Goal: Task Accomplishment & Management: Manage account settings

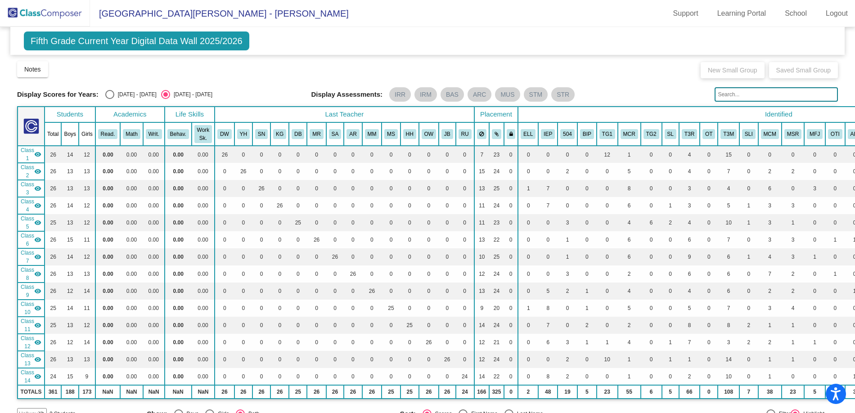
scroll to position [1462, 0]
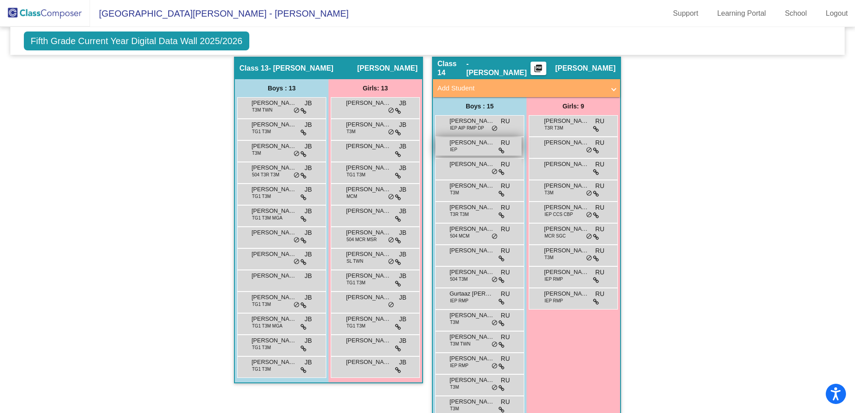
click at [462, 147] on span "[PERSON_NAME]" at bounding box center [472, 142] width 45 height 9
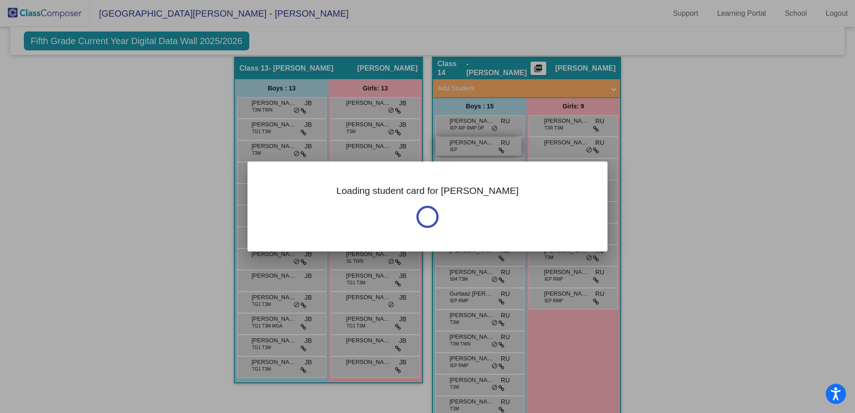
click at [462, 147] on div at bounding box center [427, 206] width 855 height 413
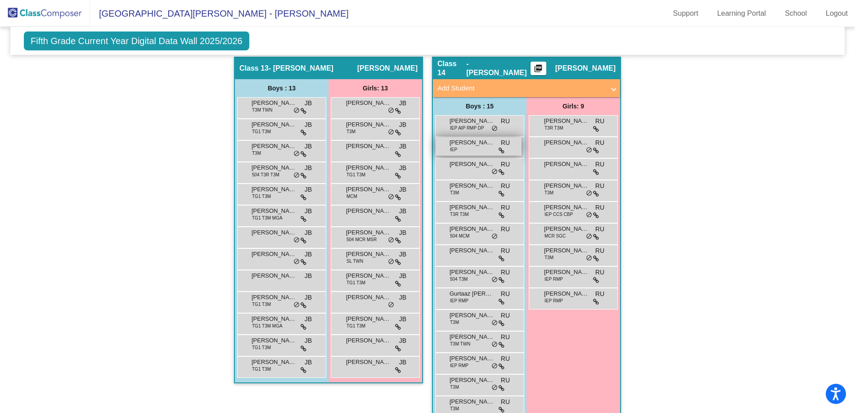
click at [462, 147] on span "[PERSON_NAME]" at bounding box center [472, 142] width 45 height 9
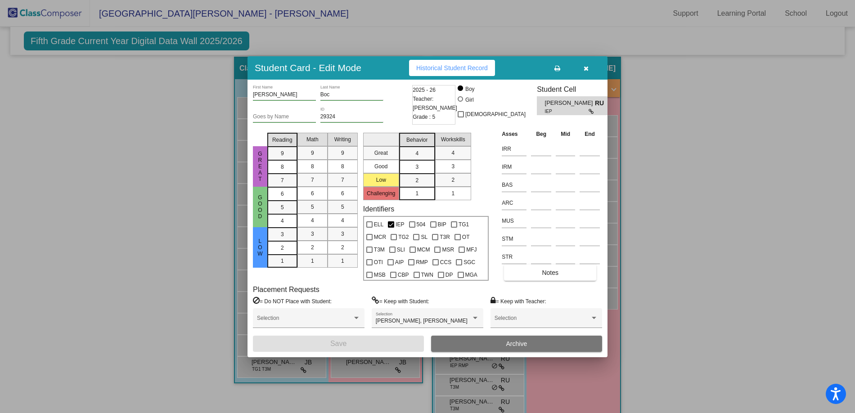
click at [467, 63] on button "Historical Student Record" at bounding box center [452, 68] width 86 height 16
click at [590, 66] on button "button" at bounding box center [586, 68] width 29 height 16
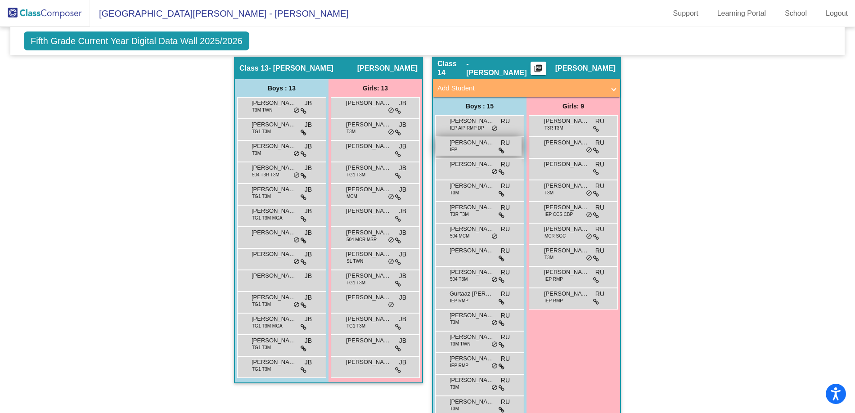
click at [468, 147] on div "[PERSON_NAME] IEP RU lock do_not_disturb_alt" at bounding box center [479, 146] width 86 height 18
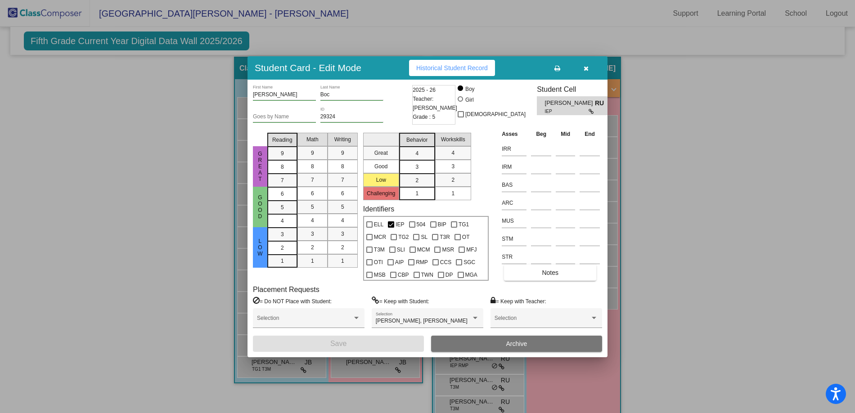
click at [283, 111] on div "Goes by Name" at bounding box center [284, 114] width 63 height 15
type input "Ben"
click at [378, 345] on button "Save" at bounding box center [338, 344] width 171 height 16
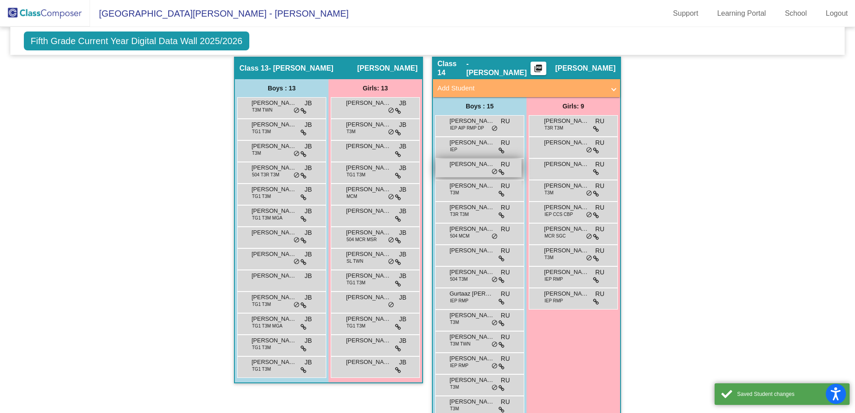
click at [462, 169] on div "[PERSON_NAME] Grey RU lock do_not_disturb_alt" at bounding box center [479, 168] width 86 height 18
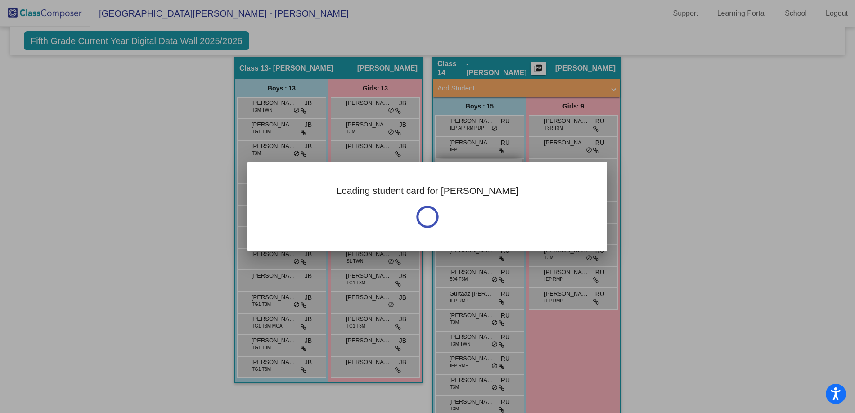
click at [462, 169] on div "Loading student card for [PERSON_NAME]" at bounding box center [428, 207] width 360 height 90
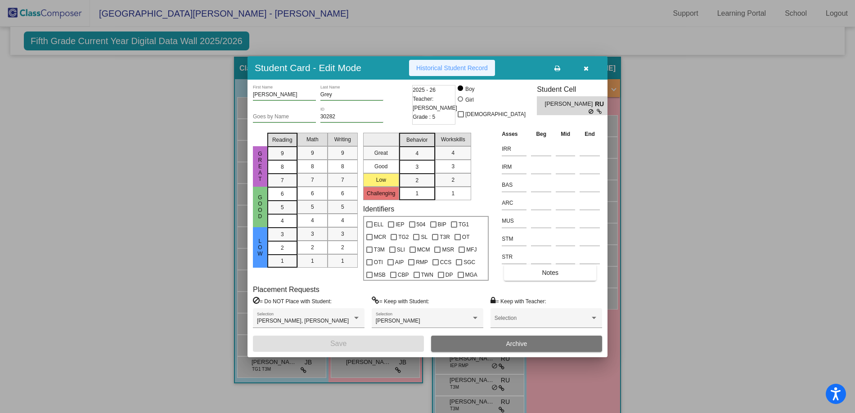
click at [448, 68] on span "Historical Student Record" at bounding box center [452, 67] width 72 height 7
click at [588, 64] on button "button" at bounding box center [586, 68] width 29 height 16
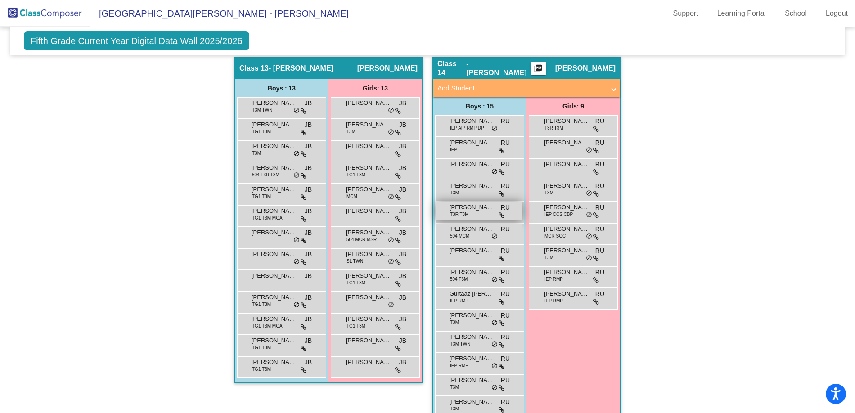
click at [462, 212] on span "T3R T3M" at bounding box center [459, 214] width 19 height 7
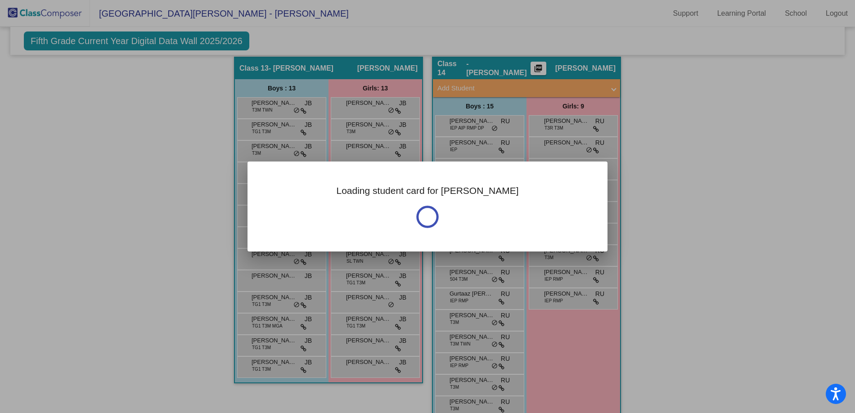
click at [462, 212] on div "Loading student card for [PERSON_NAME]" at bounding box center [428, 207] width 360 height 90
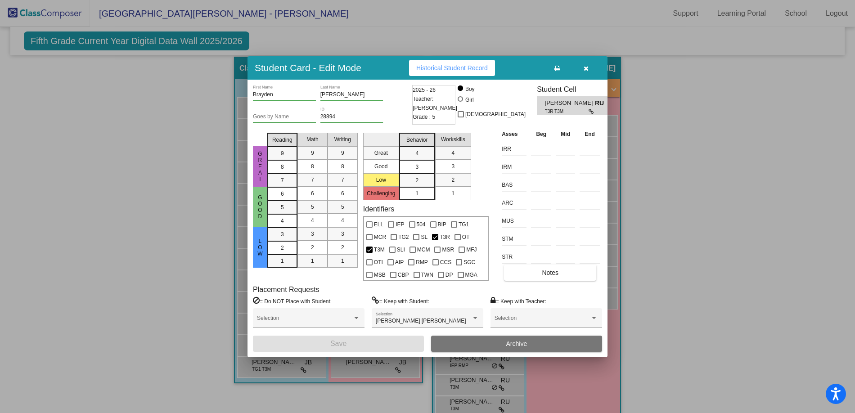
click at [462, 68] on span "Historical Student Record" at bounding box center [452, 67] width 72 height 7
click at [585, 68] on icon "button" at bounding box center [586, 68] width 5 height 6
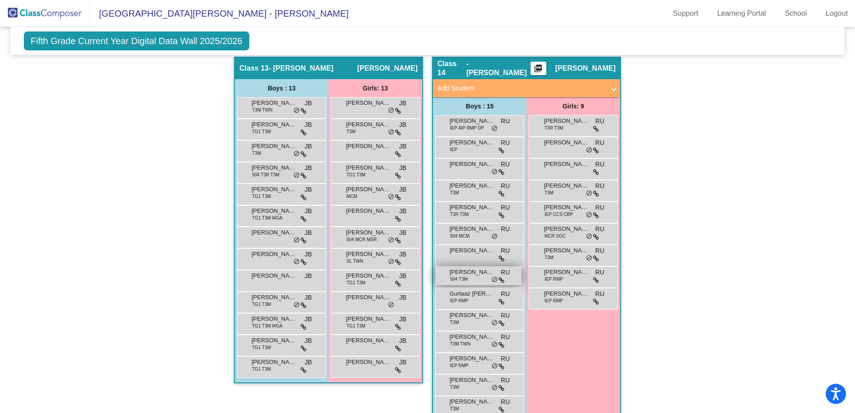
click at [477, 274] on span "[PERSON_NAME]" at bounding box center [472, 272] width 45 height 9
click at [476, 281] on div "[PERSON_NAME] 504 T3M RU lock do_not_disturb_alt" at bounding box center [479, 276] width 86 height 18
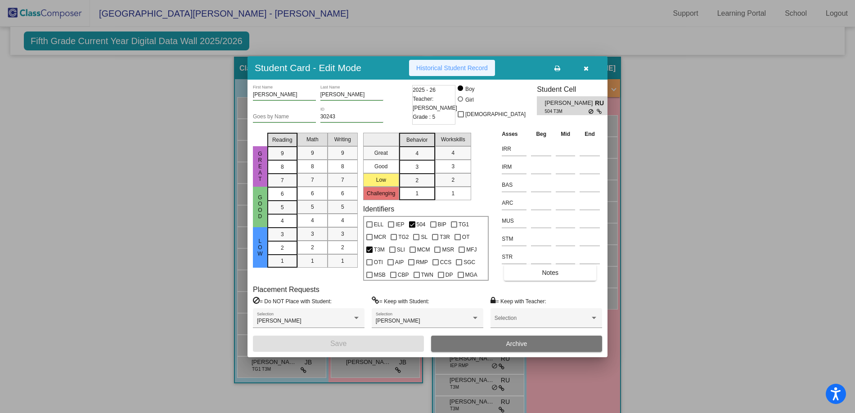
click at [444, 70] on span "Historical Student Record" at bounding box center [452, 67] width 72 height 7
click at [584, 68] on icon "button" at bounding box center [586, 68] width 5 height 6
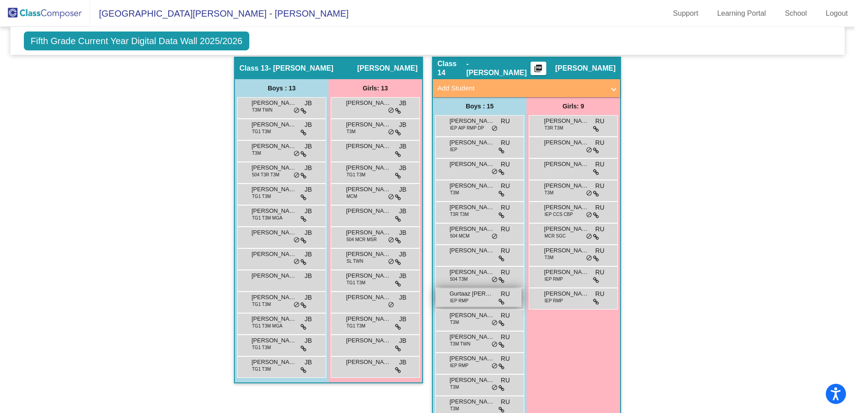
click at [487, 297] on span "Gurtaaz [PERSON_NAME]" at bounding box center [472, 293] width 45 height 9
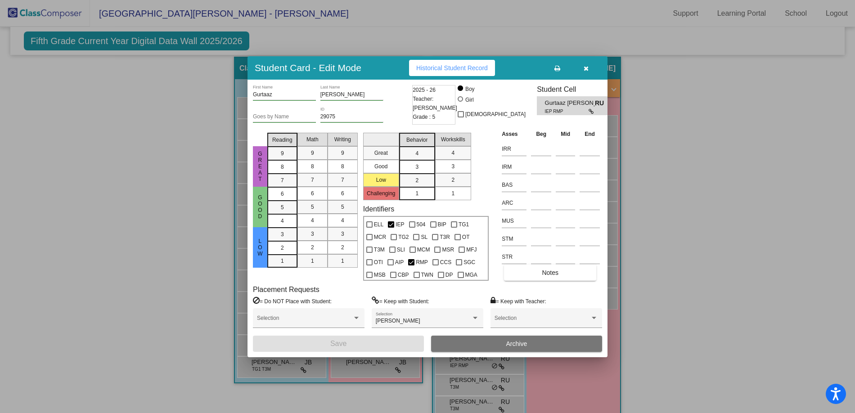
click at [444, 69] on span "Historical Student Record" at bounding box center [452, 67] width 72 height 7
click at [587, 70] on icon "button" at bounding box center [586, 68] width 5 height 6
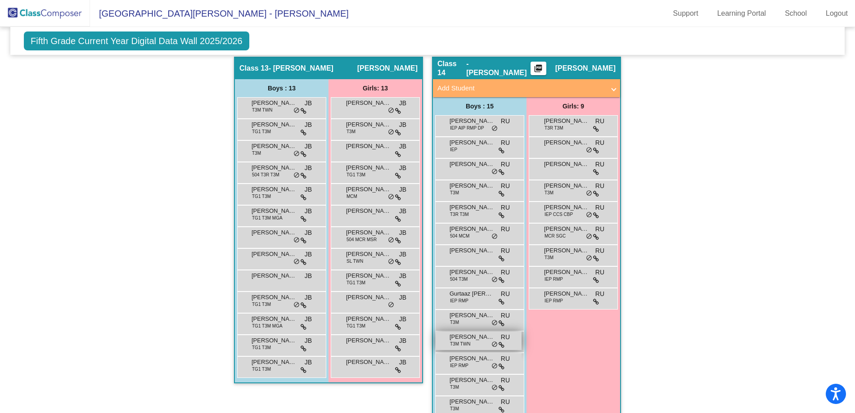
scroll to position [1507, 0]
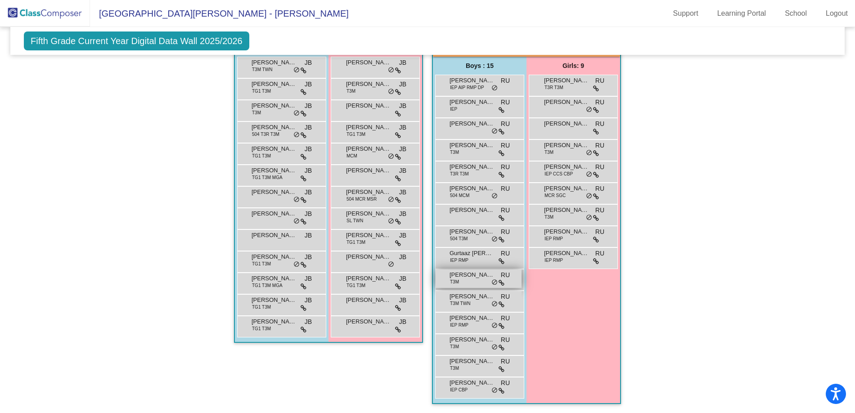
click at [468, 276] on div "[PERSON_NAME] T3M RU lock do_not_disturb_alt" at bounding box center [479, 279] width 86 height 18
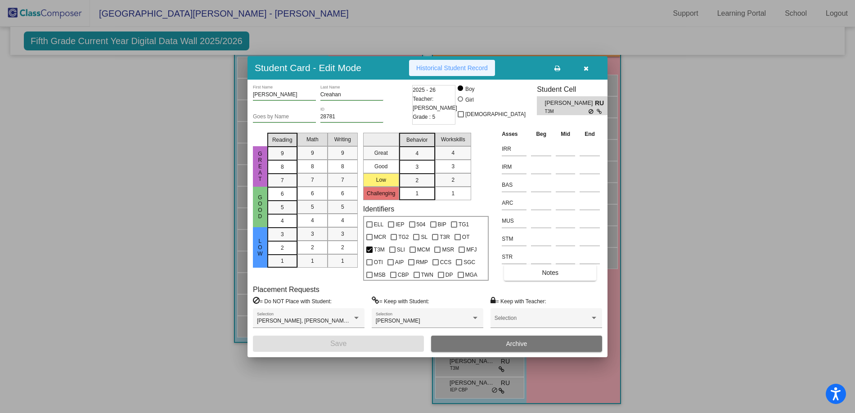
click at [456, 68] on span "Historical Student Record" at bounding box center [452, 67] width 72 height 7
click at [590, 66] on button "button" at bounding box center [586, 68] width 29 height 16
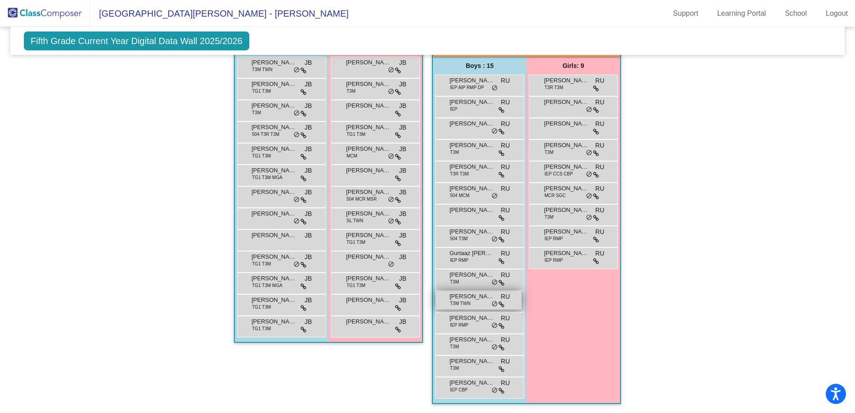
click at [477, 292] on span "[PERSON_NAME]" at bounding box center [472, 296] width 45 height 9
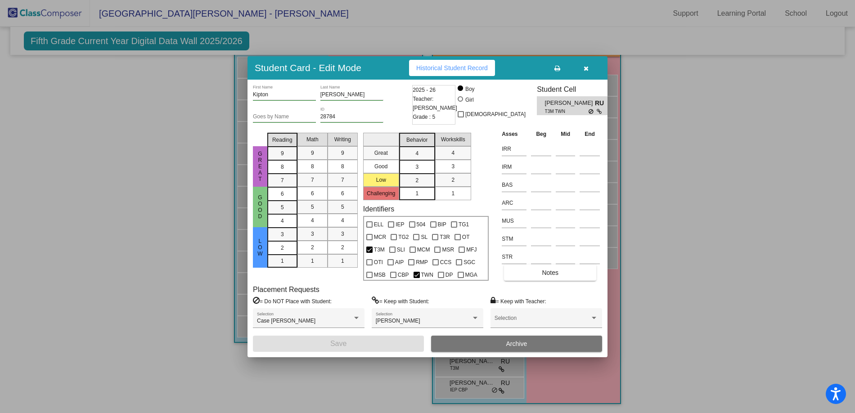
click at [433, 72] on button "Historical Student Record" at bounding box center [452, 68] width 86 height 16
click at [584, 68] on icon "button" at bounding box center [586, 68] width 5 height 6
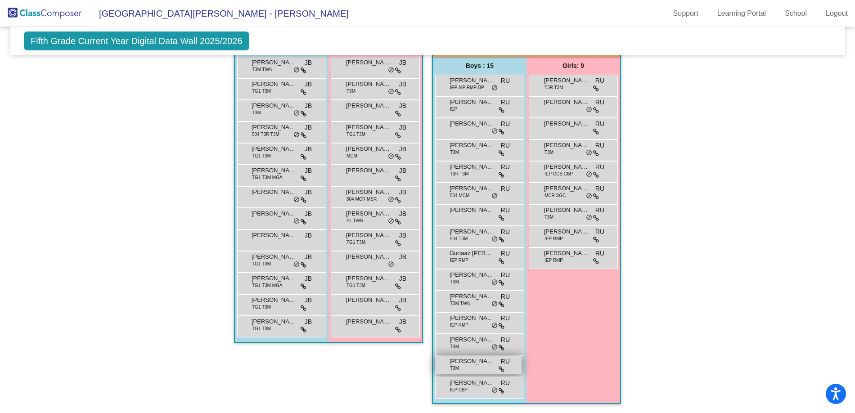
click at [474, 357] on span "[PERSON_NAME]" at bounding box center [472, 361] width 45 height 9
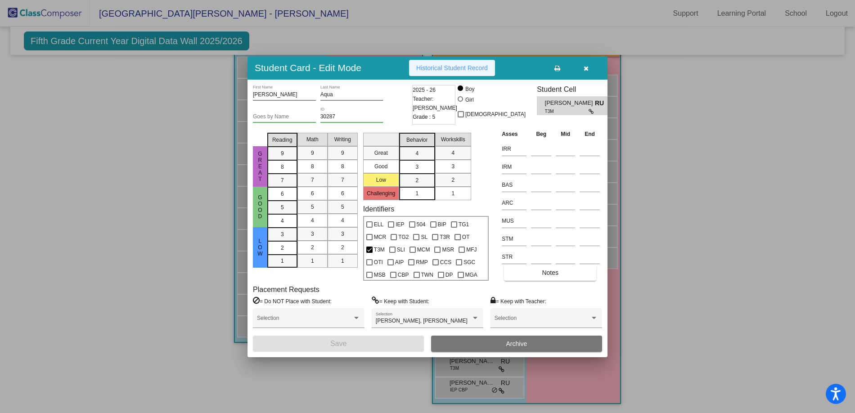
click at [443, 72] on button "Historical Student Record" at bounding box center [452, 68] width 86 height 16
click at [586, 65] on icon "button" at bounding box center [586, 68] width 5 height 6
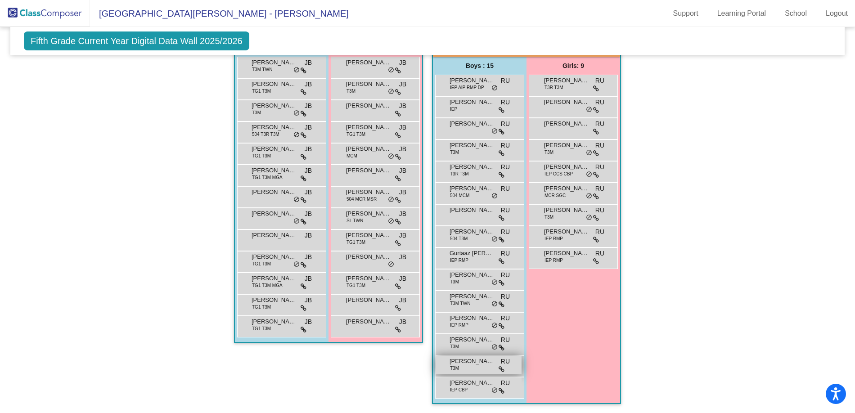
click at [466, 361] on span "[PERSON_NAME]" at bounding box center [472, 361] width 45 height 9
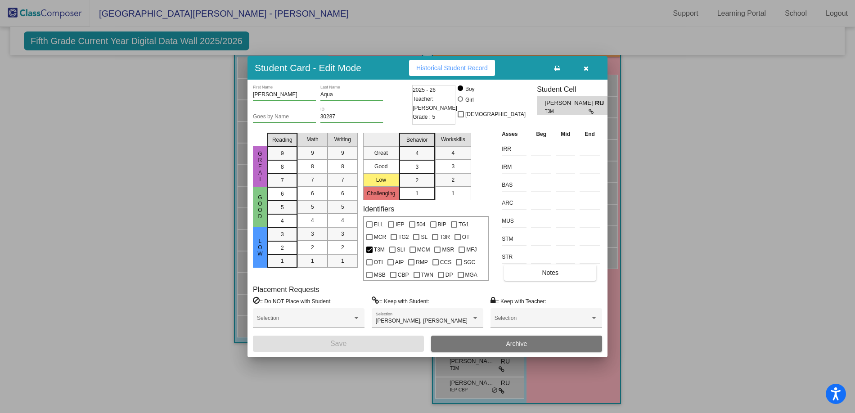
click at [271, 111] on div "Goes by Name" at bounding box center [284, 114] width 63 height 15
type input "Timmy"
click at [369, 342] on button "Save" at bounding box center [338, 344] width 171 height 16
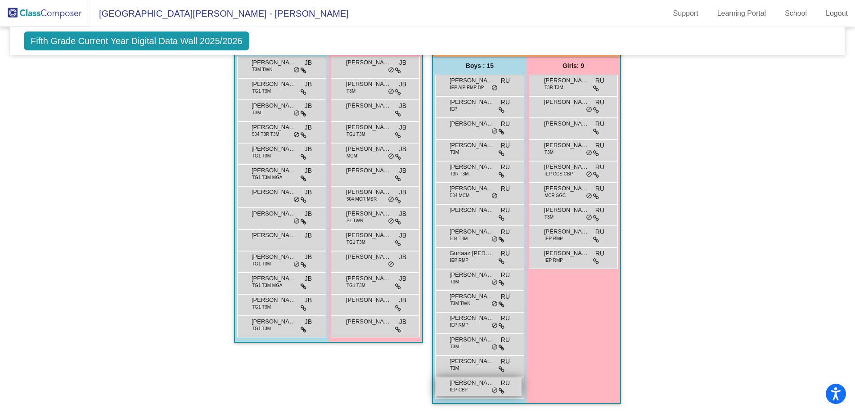
click at [463, 387] on span "IEP CBP" at bounding box center [459, 390] width 18 height 7
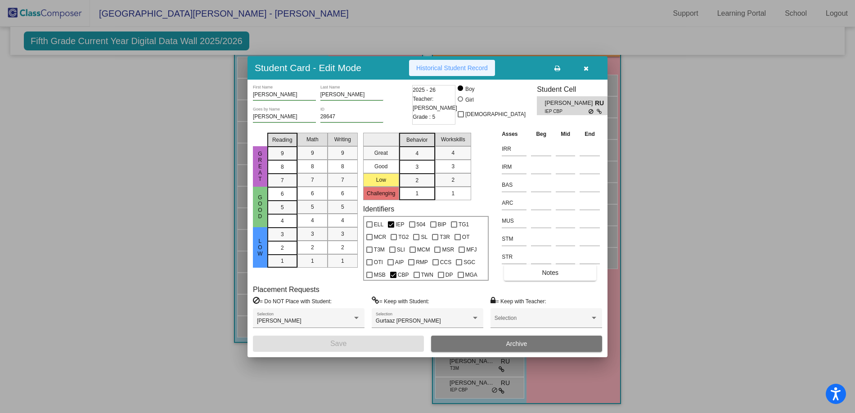
click at [422, 70] on span "Historical Student Record" at bounding box center [452, 67] width 72 height 7
click at [585, 67] on icon "button" at bounding box center [586, 68] width 5 height 6
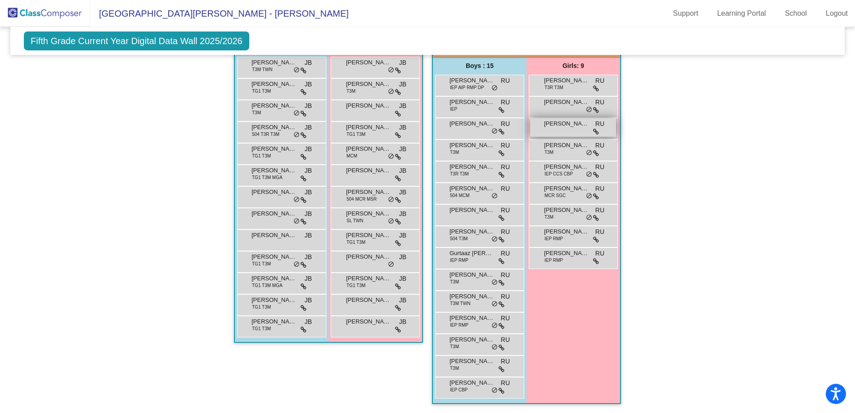
click at [560, 122] on span "[PERSON_NAME]" at bounding box center [566, 123] width 45 height 9
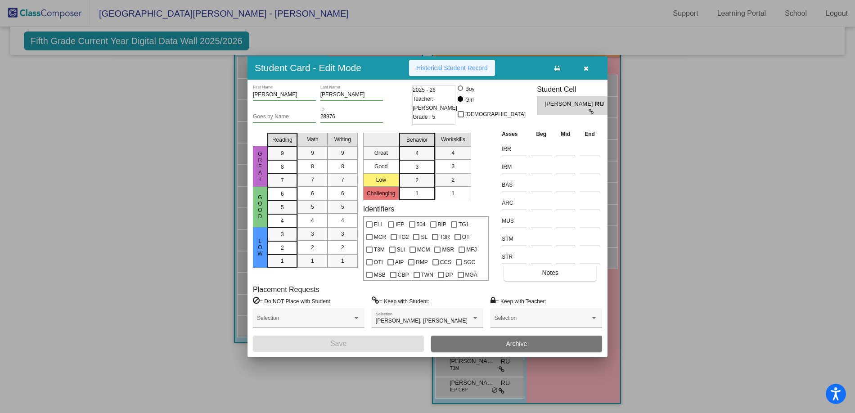
click at [454, 67] on span "Historical Student Record" at bounding box center [452, 67] width 72 height 7
click at [586, 66] on icon "button" at bounding box center [586, 68] width 5 height 6
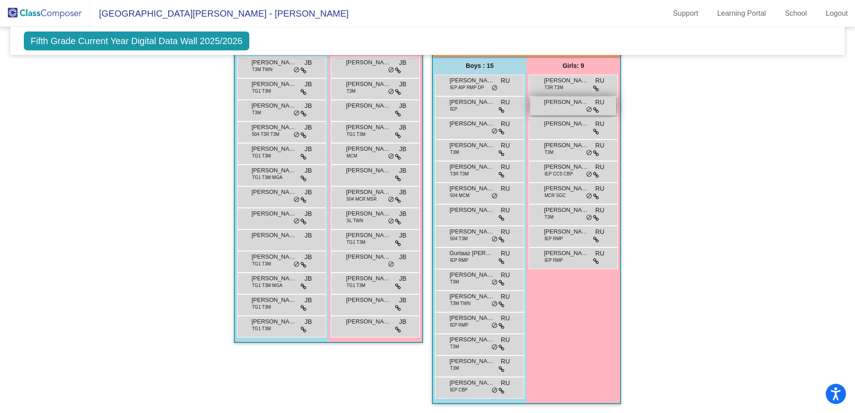
click at [565, 100] on span "[PERSON_NAME]" at bounding box center [566, 102] width 45 height 9
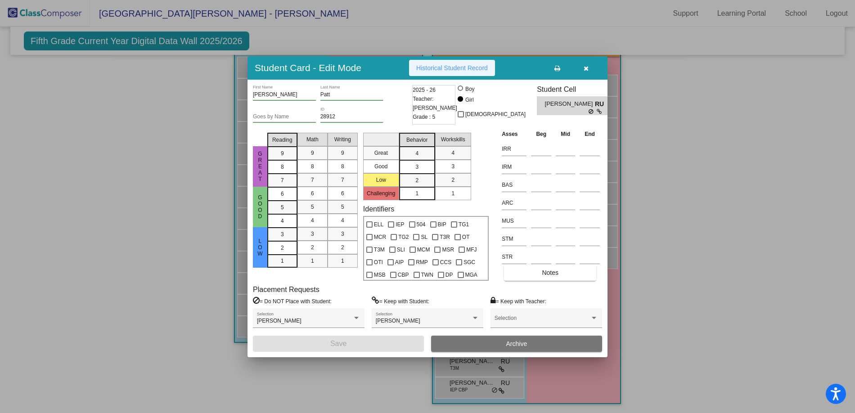
click at [446, 63] on button "Historical Student Record" at bounding box center [452, 68] width 86 height 16
click at [275, 117] on input "Goes by Name" at bounding box center [284, 117] width 63 height 6
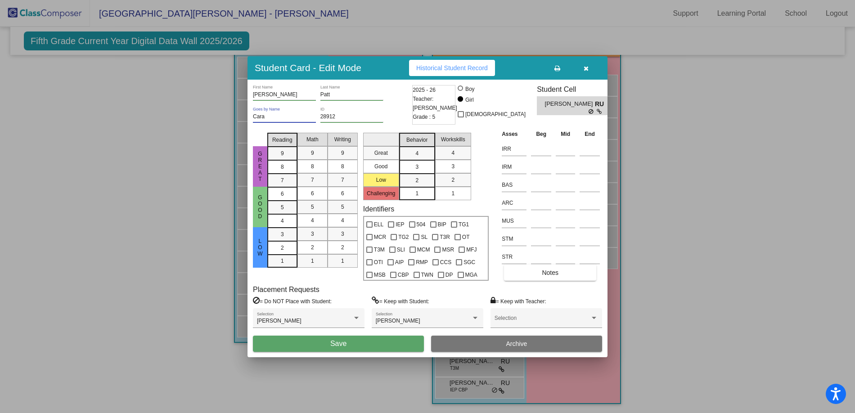
type input "Cara"
click at [315, 344] on button "Save" at bounding box center [338, 344] width 171 height 16
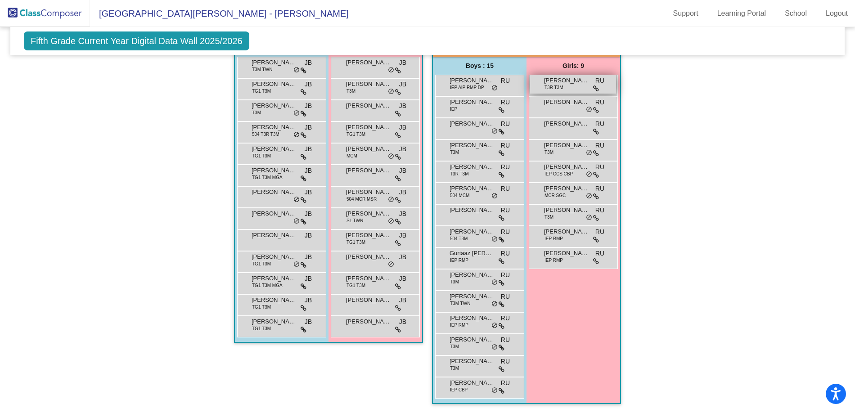
click at [569, 80] on span "[PERSON_NAME]" at bounding box center [566, 80] width 45 height 9
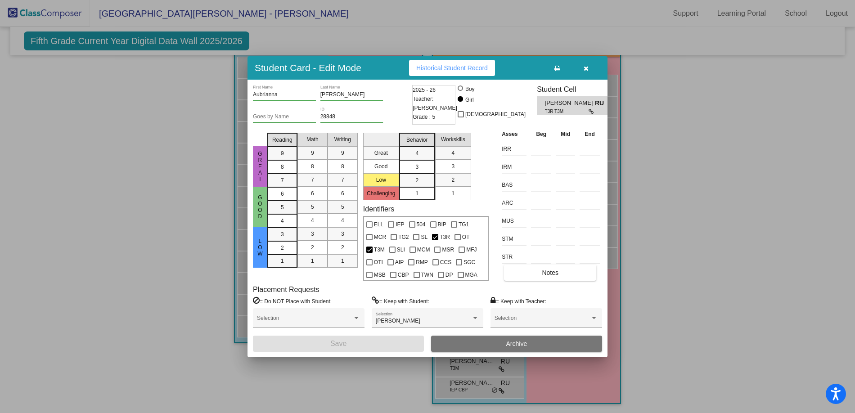
click at [455, 68] on span "Historical Student Record" at bounding box center [452, 67] width 72 height 7
click at [144, 219] on div at bounding box center [427, 206] width 855 height 413
